Goal: Information Seeking & Learning: Learn about a topic

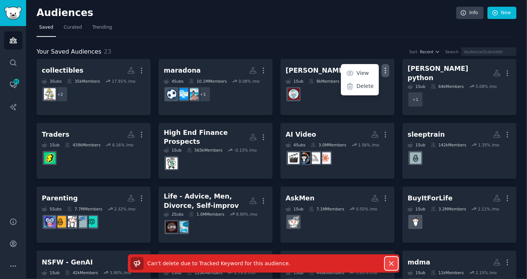
click at [389, 265] on icon "button" at bounding box center [391, 264] width 4 height 4
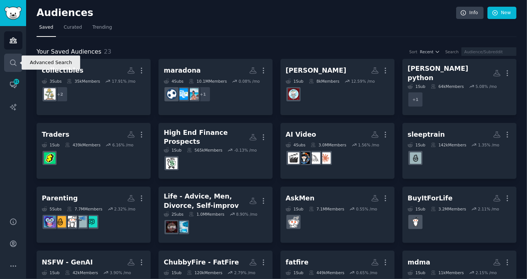
click at [9, 62] on icon "Sidebar" at bounding box center [13, 63] width 8 height 8
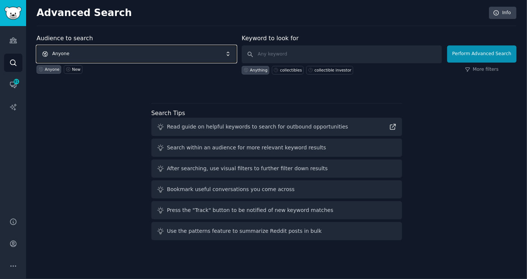
click at [178, 53] on span "Anyone" at bounding box center [137, 53] width 200 height 17
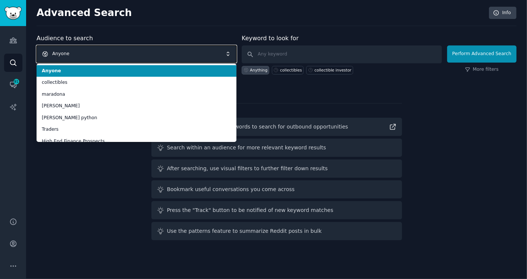
click at [177, 53] on span "Anyone" at bounding box center [137, 53] width 200 height 17
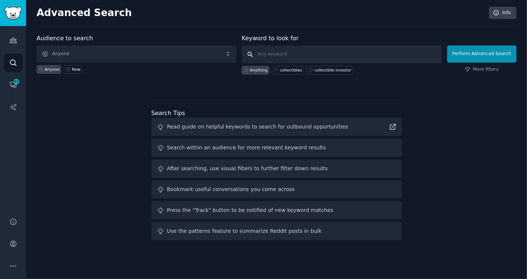
click at [291, 56] on input "text" at bounding box center [342, 54] width 200 height 18
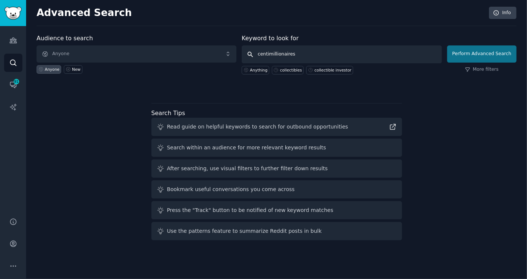
type input "centimillionaires"
click at [478, 48] on button "Perform Advanced Search" at bounding box center [481, 53] width 69 height 17
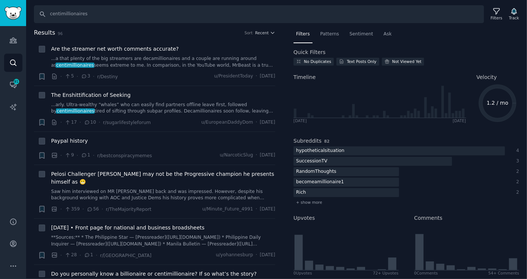
click at [282, 132] on div "Results 96 Sort Recent + Are the streamer net worth comments accurate? ...a tha…" at bounding box center [160, 153] width 252 height 251
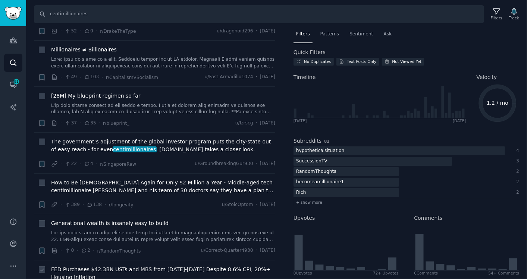
scroll to position [3190, 0]
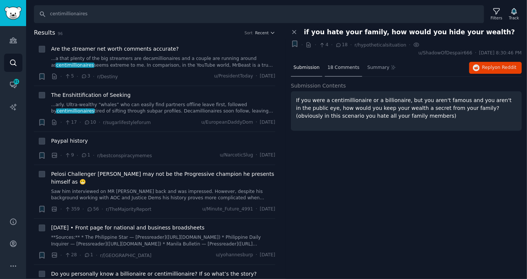
click at [343, 64] on div "18 Comments" at bounding box center [343, 68] width 37 height 18
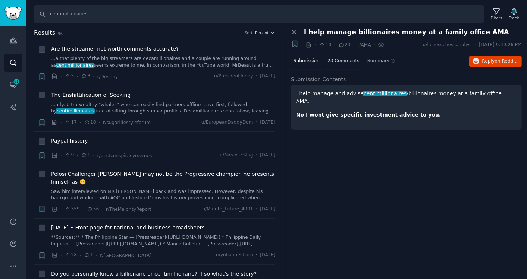
click at [336, 65] on div "23 Comments" at bounding box center [343, 62] width 37 height 18
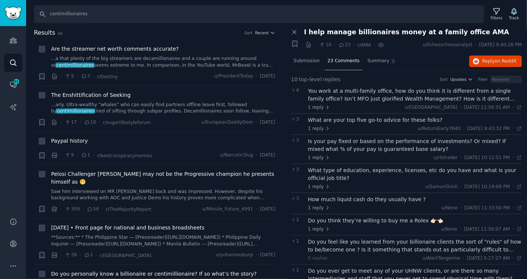
click at [338, 91] on div "You work at a multi-family office, how do you think it is different from a sing…" at bounding box center [415, 95] width 214 height 16
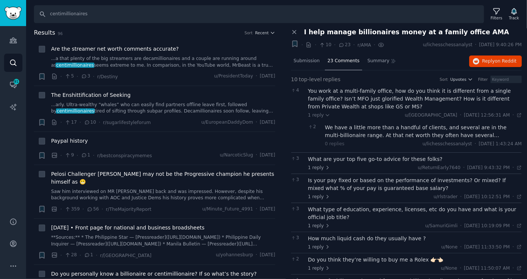
click at [352, 132] on div "We have a little more than a handful of clients, and several are in the multi-b…" at bounding box center [423, 132] width 197 height 16
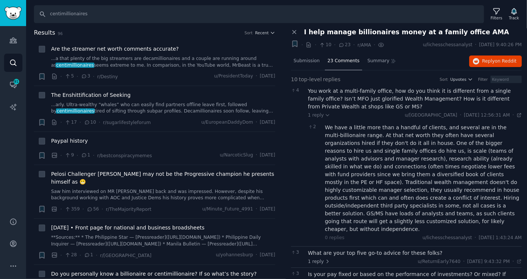
click at [516, 115] on icon at bounding box center [518, 115] width 5 height 5
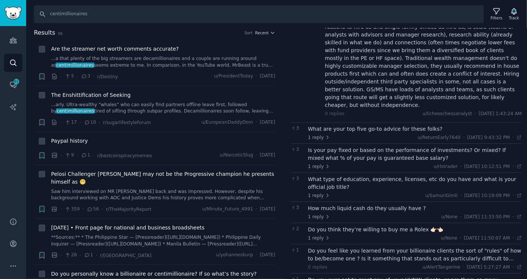
click at [377, 176] on div "What type of education, experience, licenses, etc do you have and what is your …" at bounding box center [415, 184] width 214 height 16
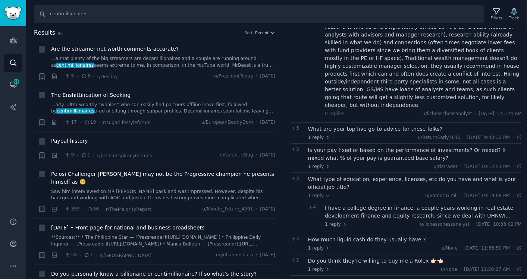
click at [377, 204] on div "I have a college degree in finance, a couple years working in real estate devel…" at bounding box center [423, 212] width 197 height 16
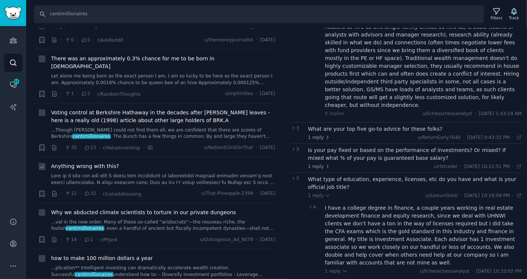
scroll to position [373, 0]
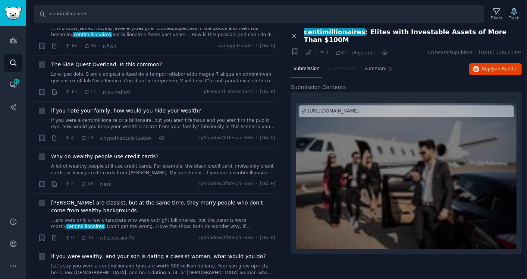
scroll to position [1243, 0]
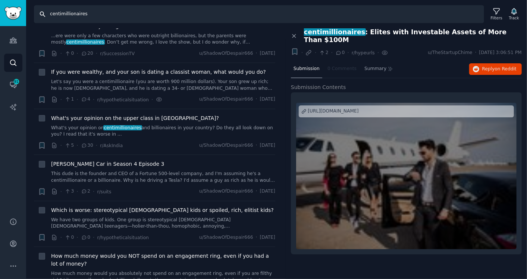
click at [101, 12] on input "centimillionaires" at bounding box center [259, 14] width 450 height 18
type input "centimillionaire"
